Goal: Find specific page/section: Find specific page/section

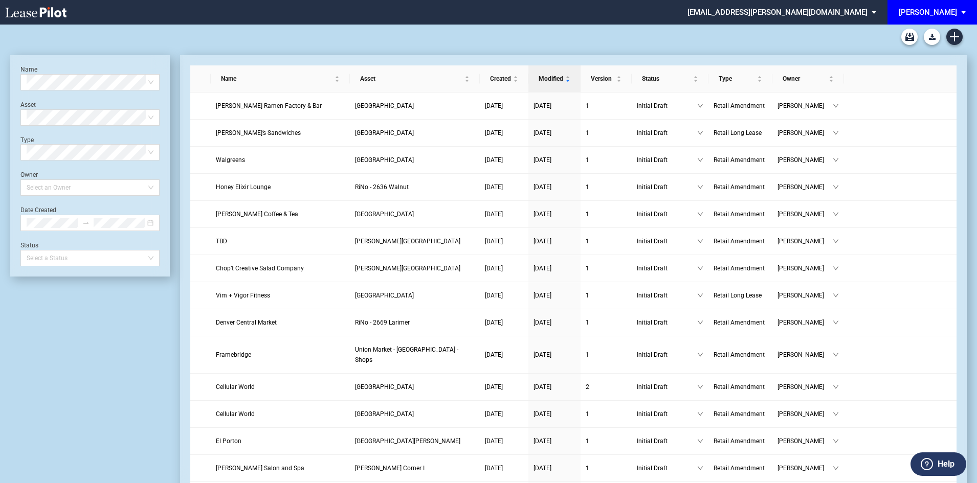
click at [948, 11] on div "[PERSON_NAME]" at bounding box center [927, 12] width 58 height 9
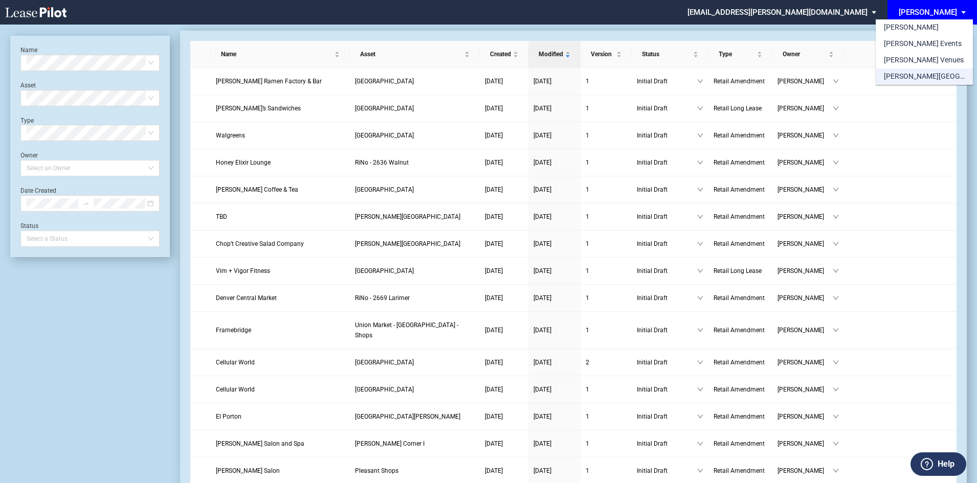
click at [939, 79] on div "[PERSON_NAME][GEOGRAPHIC_DATA] Consents" at bounding box center [924, 77] width 81 height 10
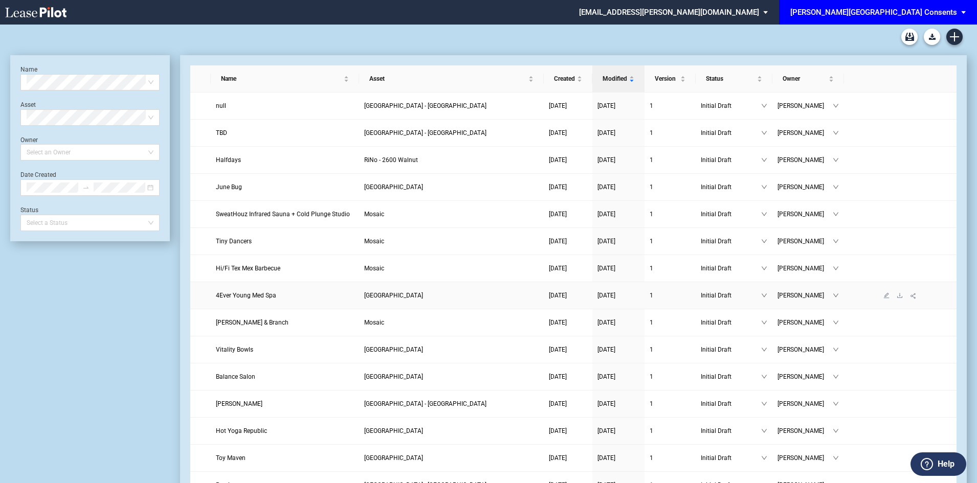
scroll to position [51, 0]
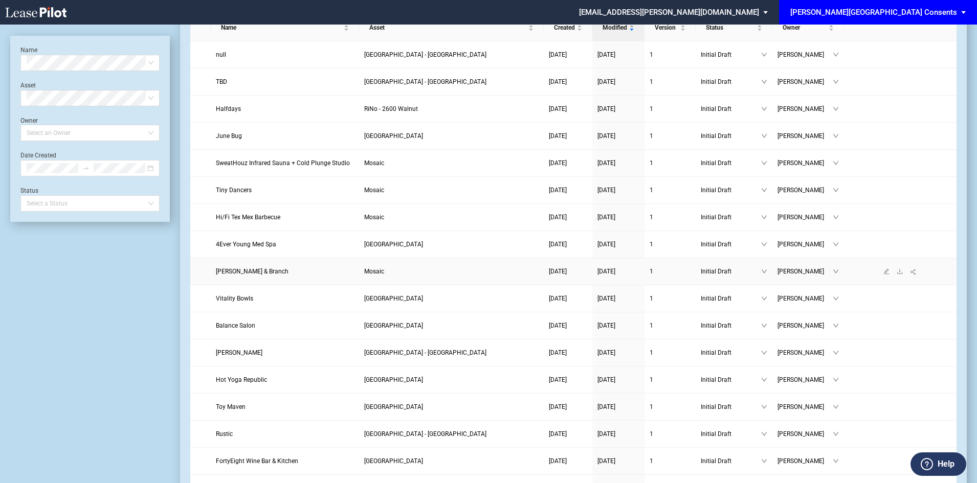
click at [384, 272] on span "Mosaic" at bounding box center [374, 271] width 20 height 7
